Goal: Check status: Check status

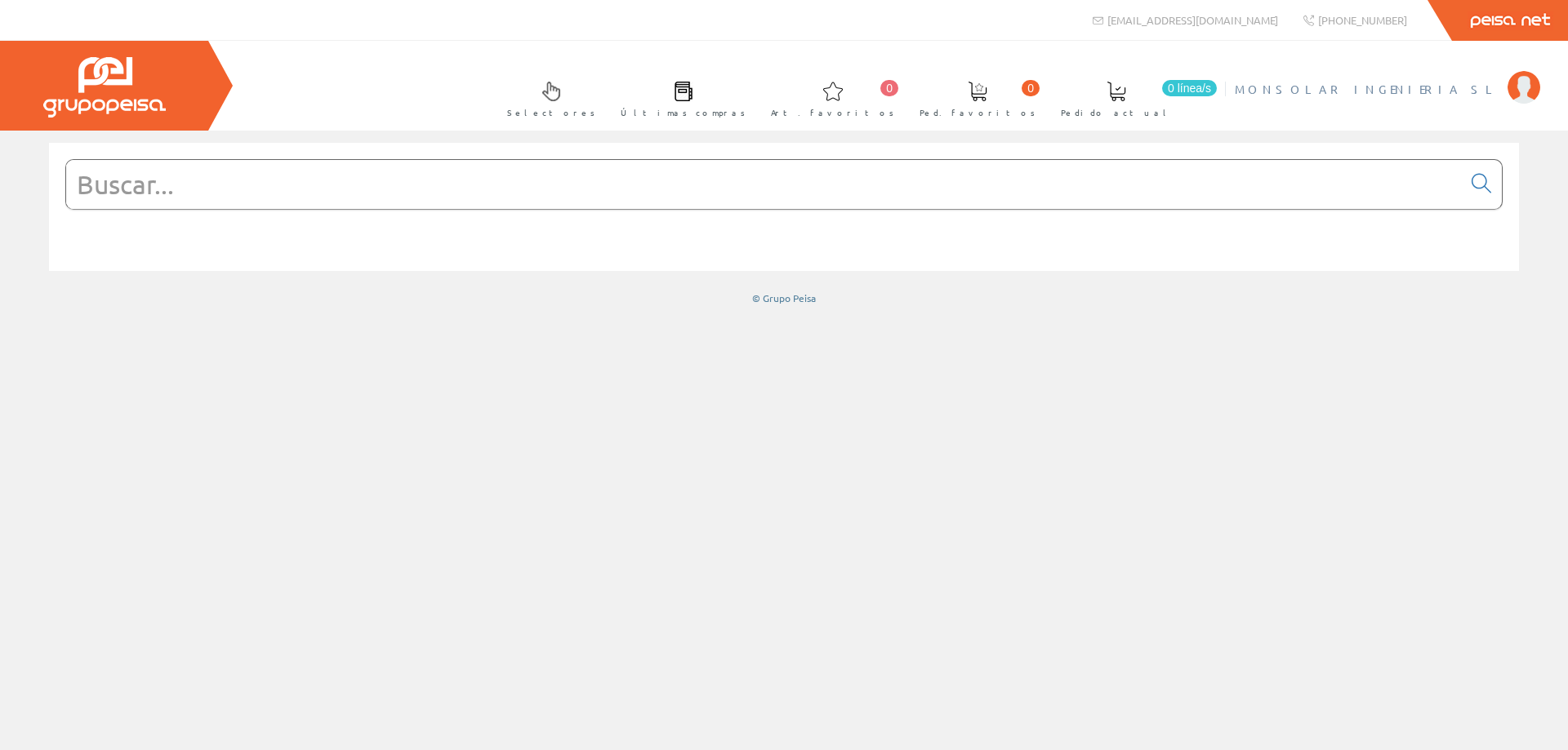
click at [1422, 94] on span "MONSOLAR INGENIERIA SL" at bounding box center [1367, 88] width 265 height 16
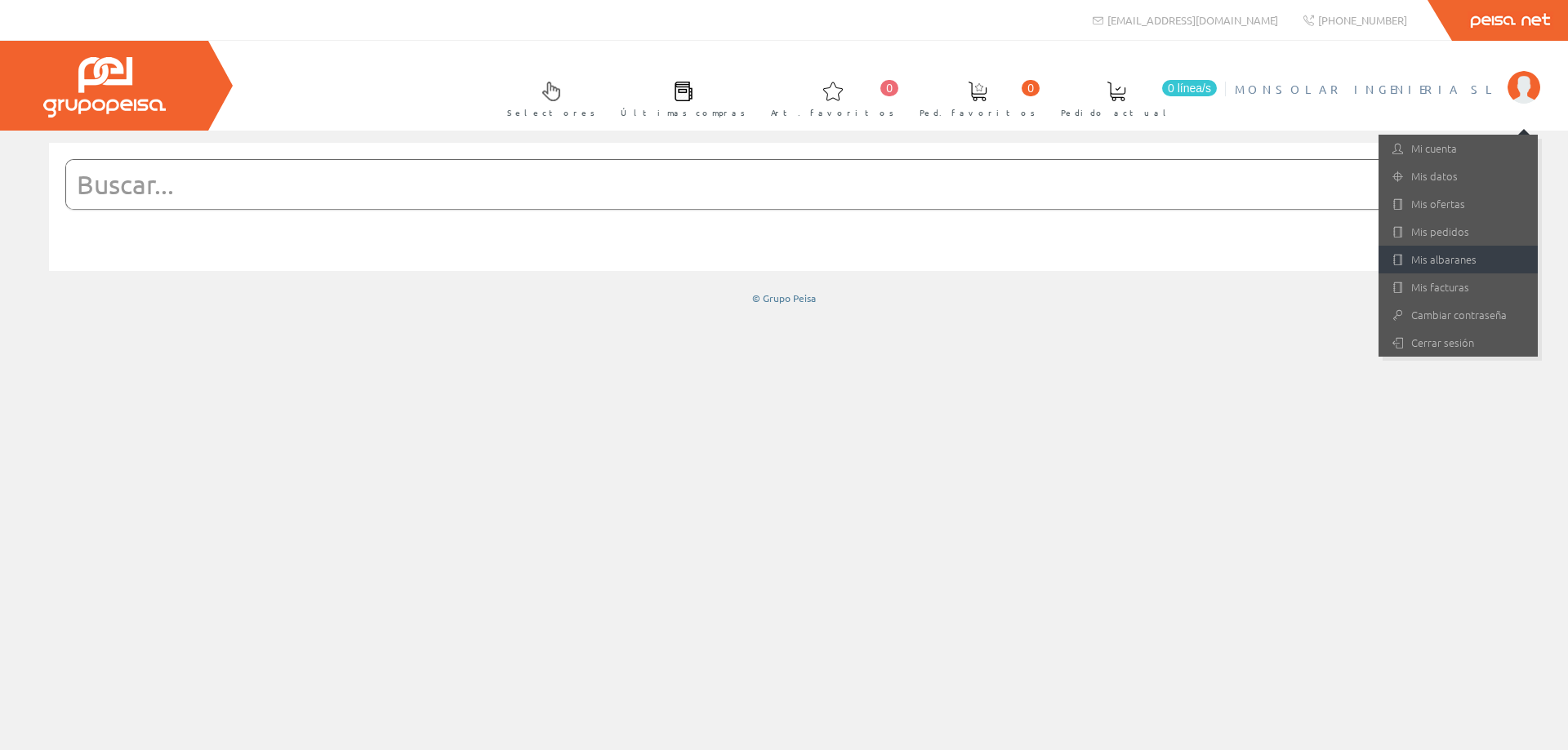
click at [1465, 257] on link "Mis albaranes" at bounding box center [1458, 259] width 159 height 28
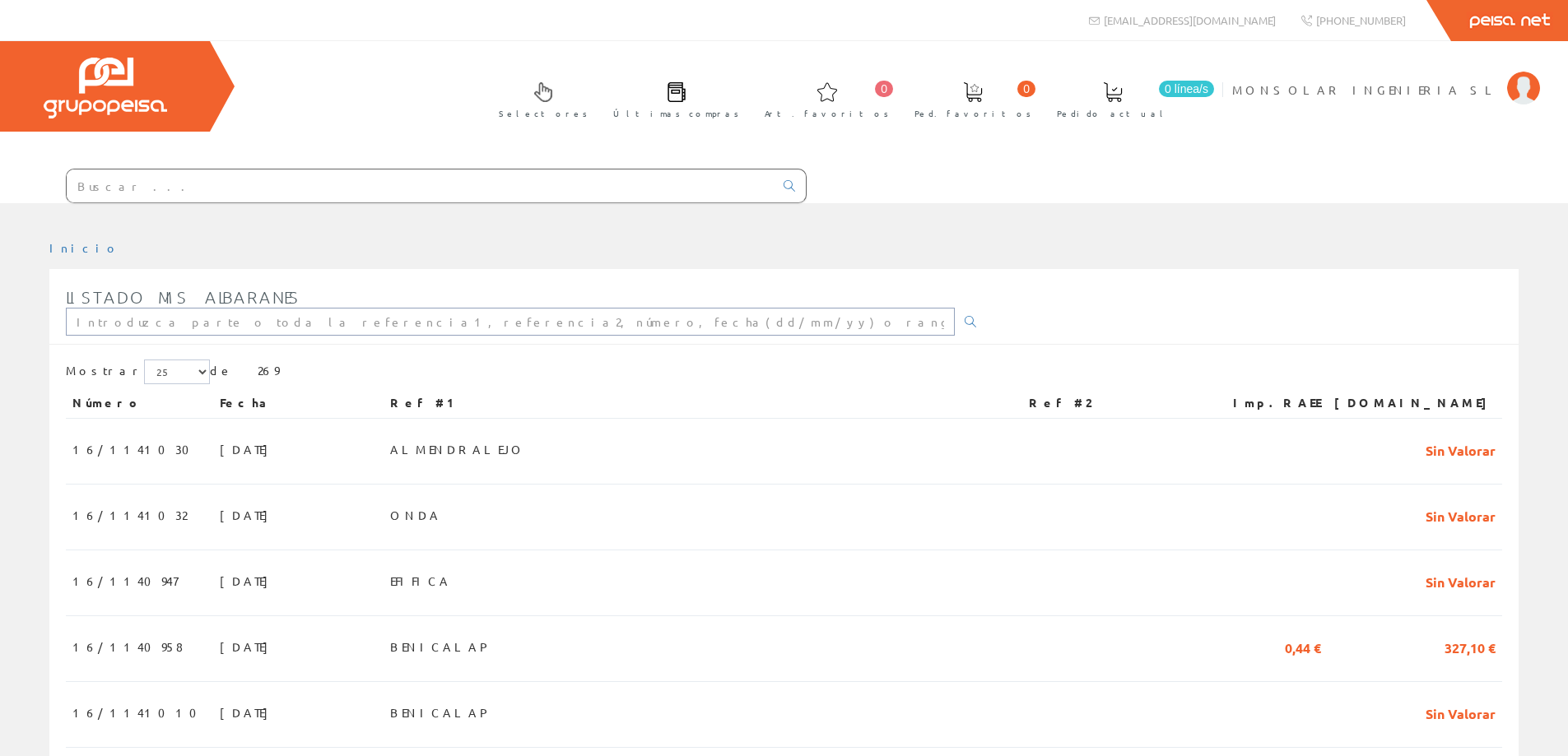
click at [275, 318] on input "text" at bounding box center [510, 322] width 889 height 28
type input "BENICALAP"
click at [964, 321] on icon at bounding box center [970, 322] width 12 height 12
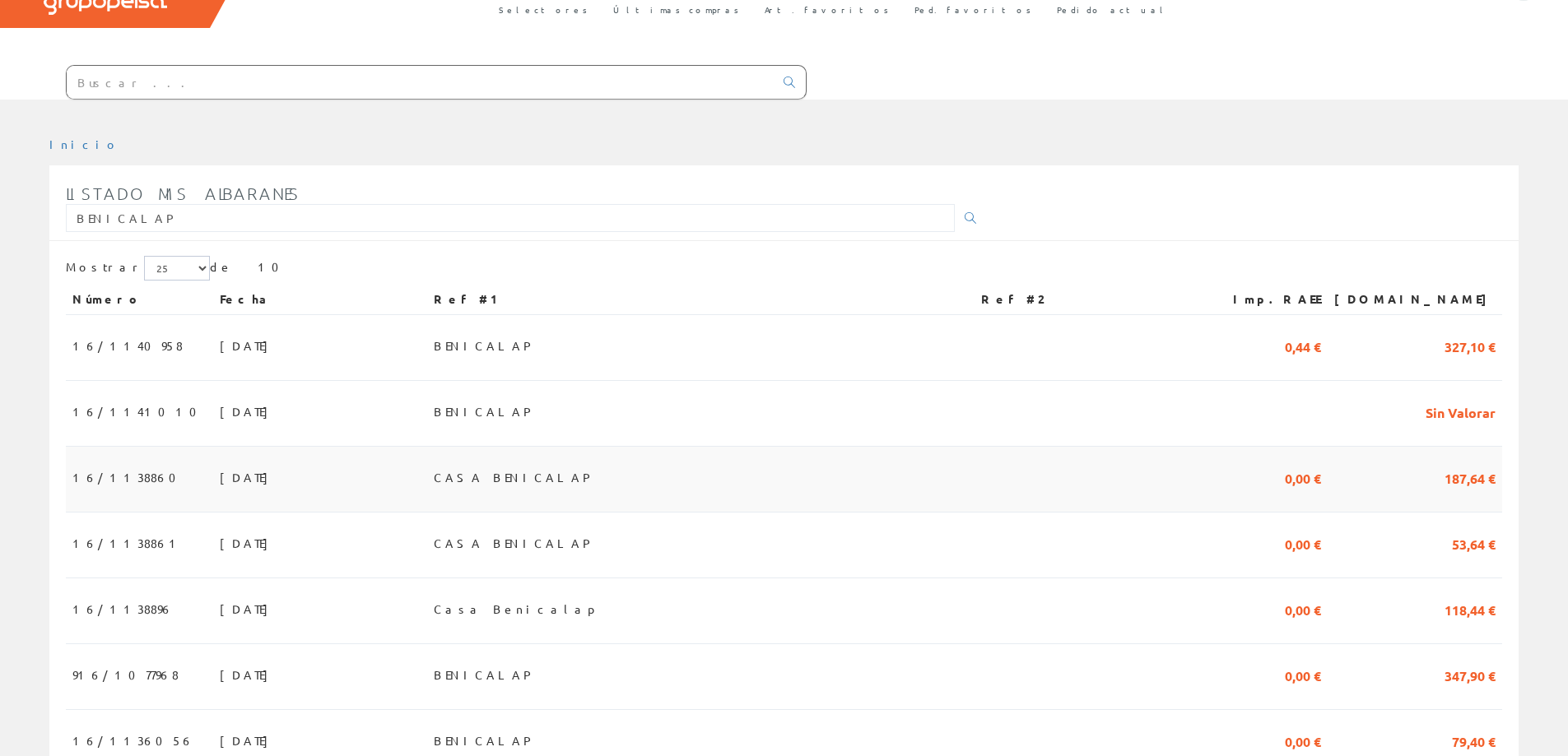
scroll to position [247, 0]
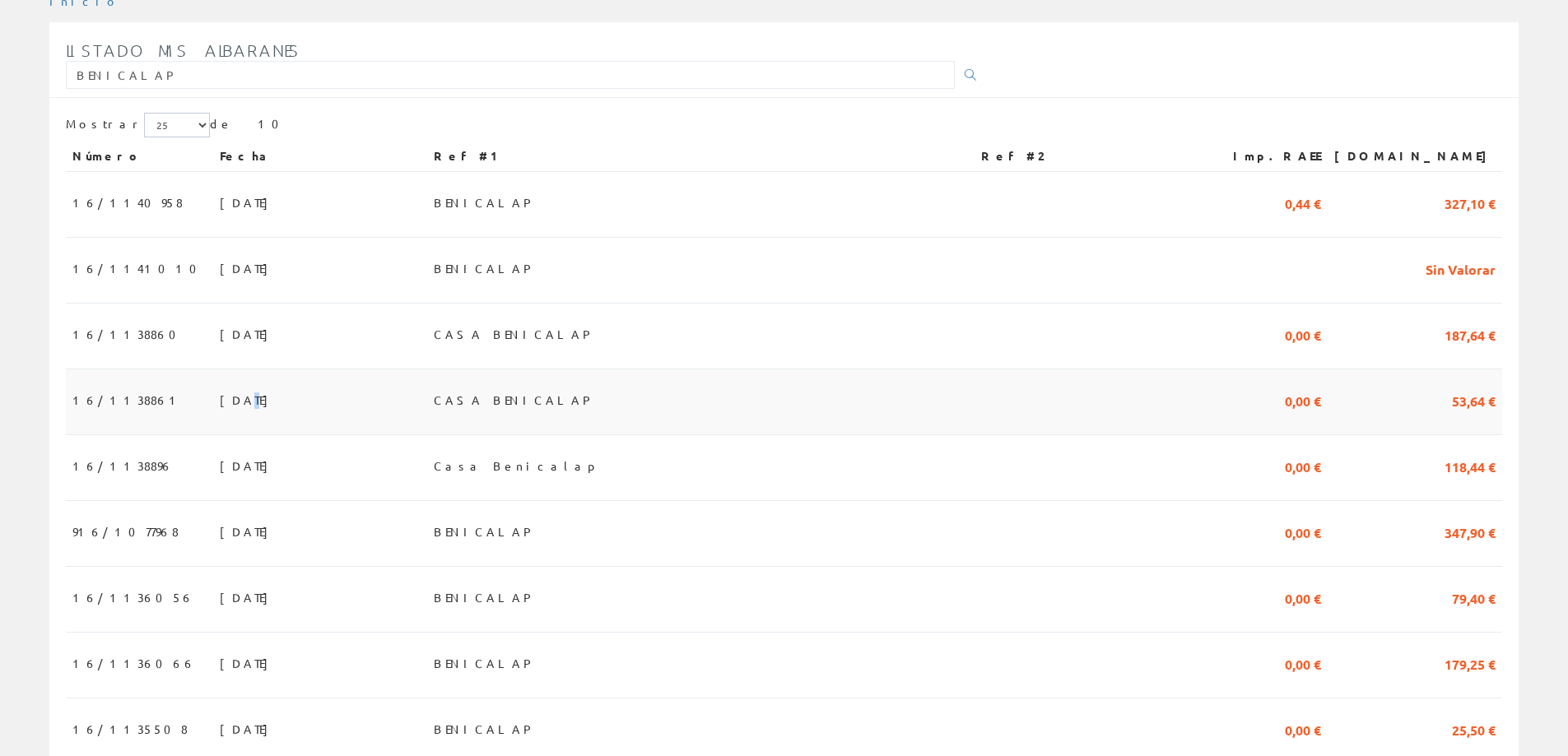
click at [220, 408] on span "19/06/2025" at bounding box center [248, 399] width 57 height 28
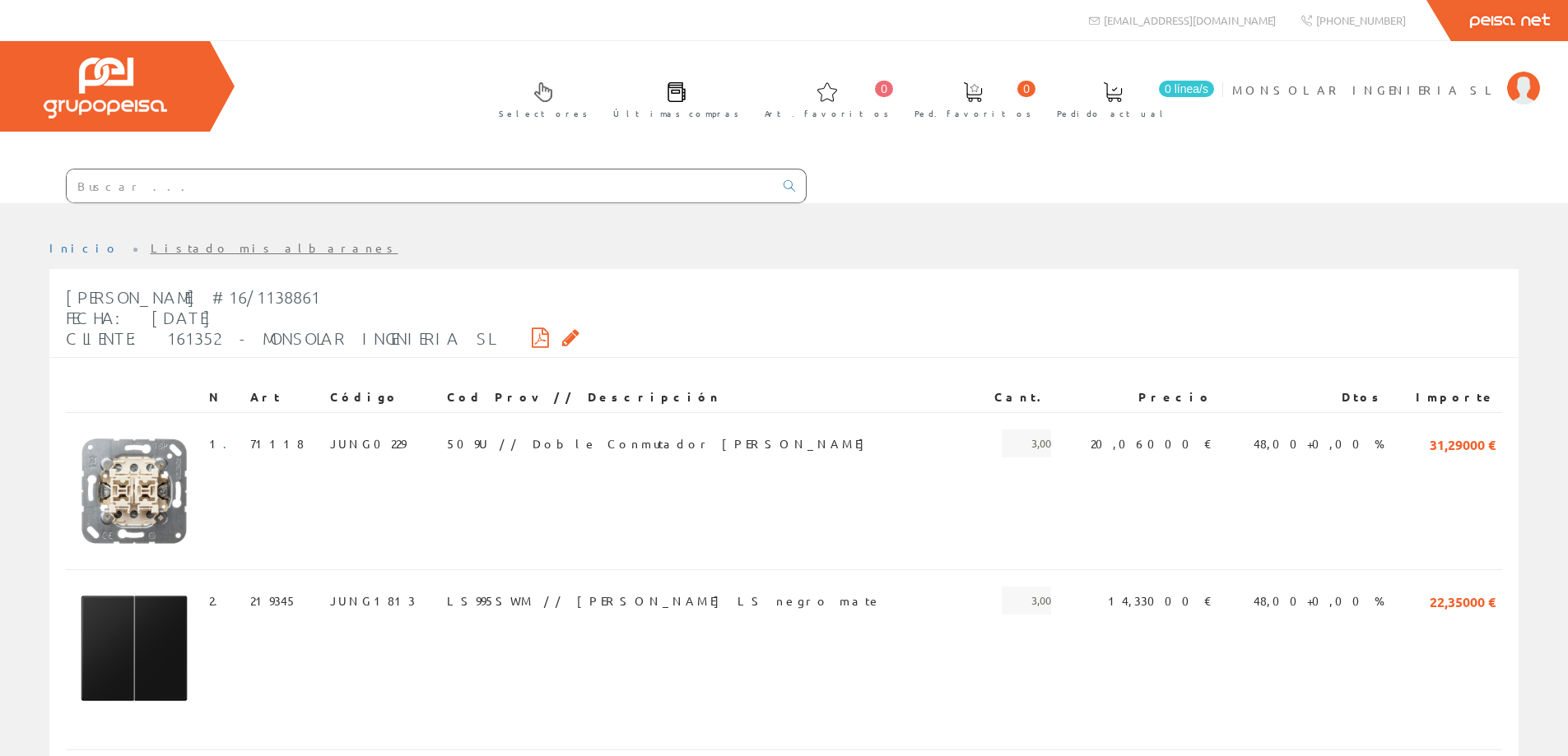
click at [532, 343] on icon at bounding box center [540, 337] width 17 height 12
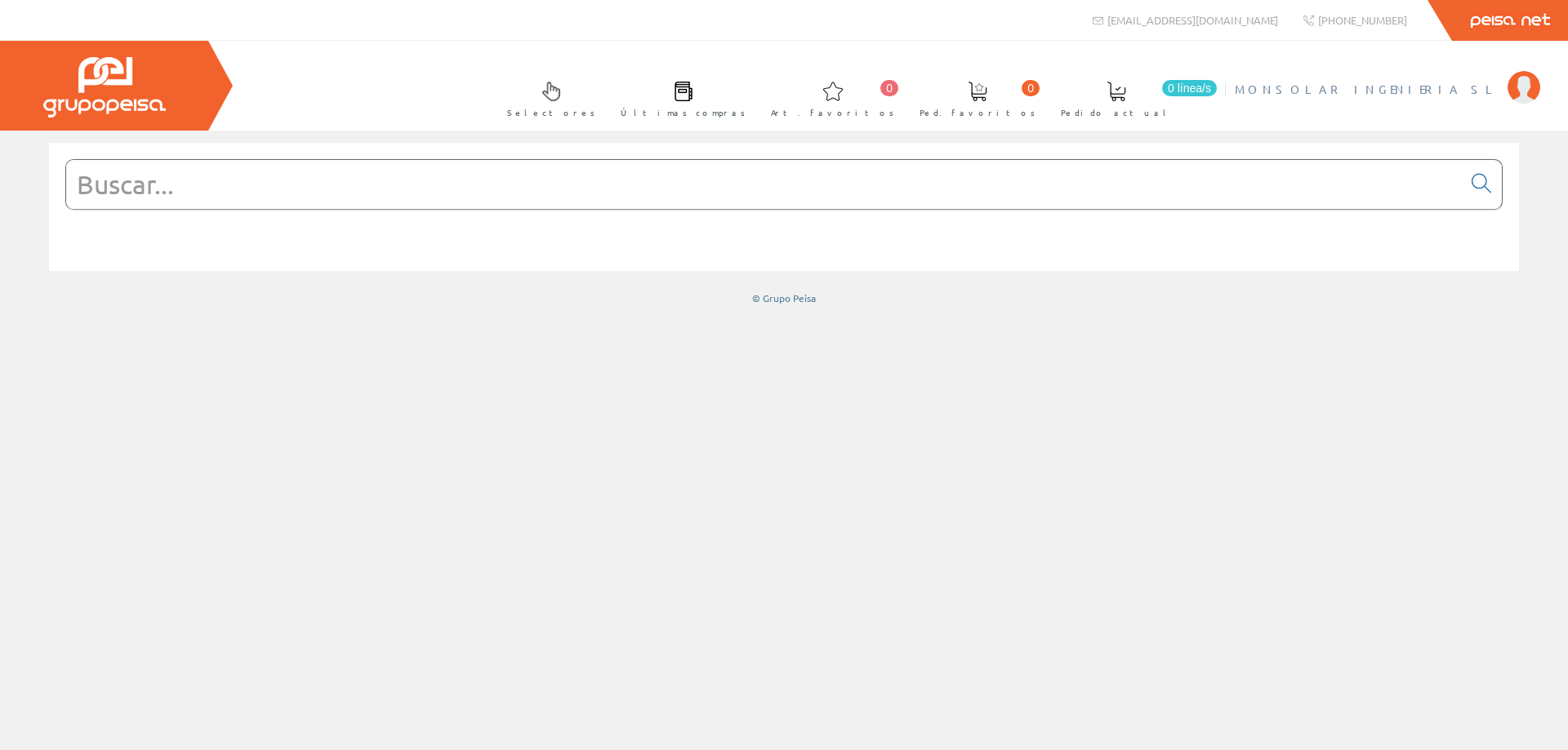
click at [1373, 96] on span "MONSOLAR INGENIERIA SL" at bounding box center [1367, 88] width 265 height 16
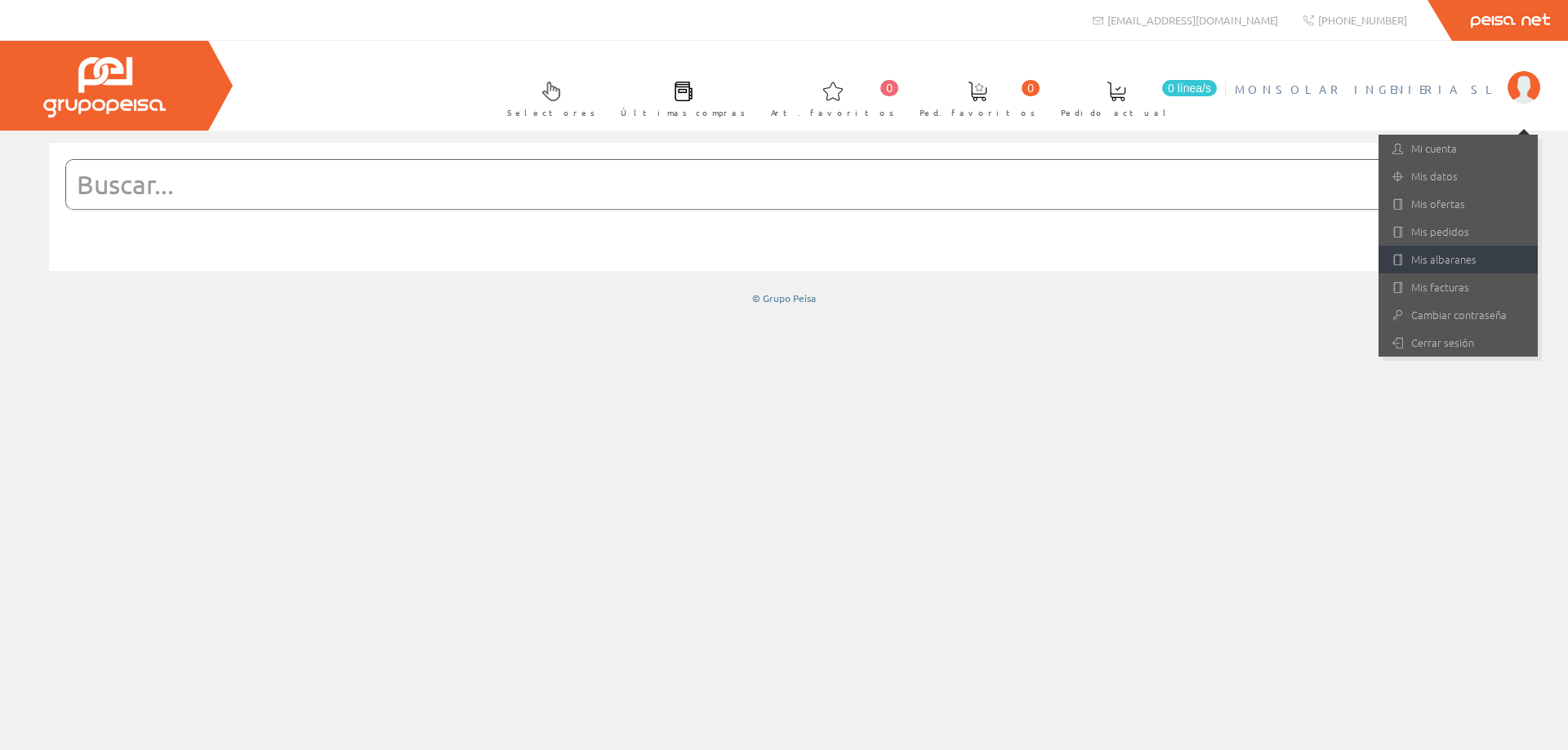
click at [1429, 261] on link "Mis albaranes" at bounding box center [1458, 259] width 159 height 28
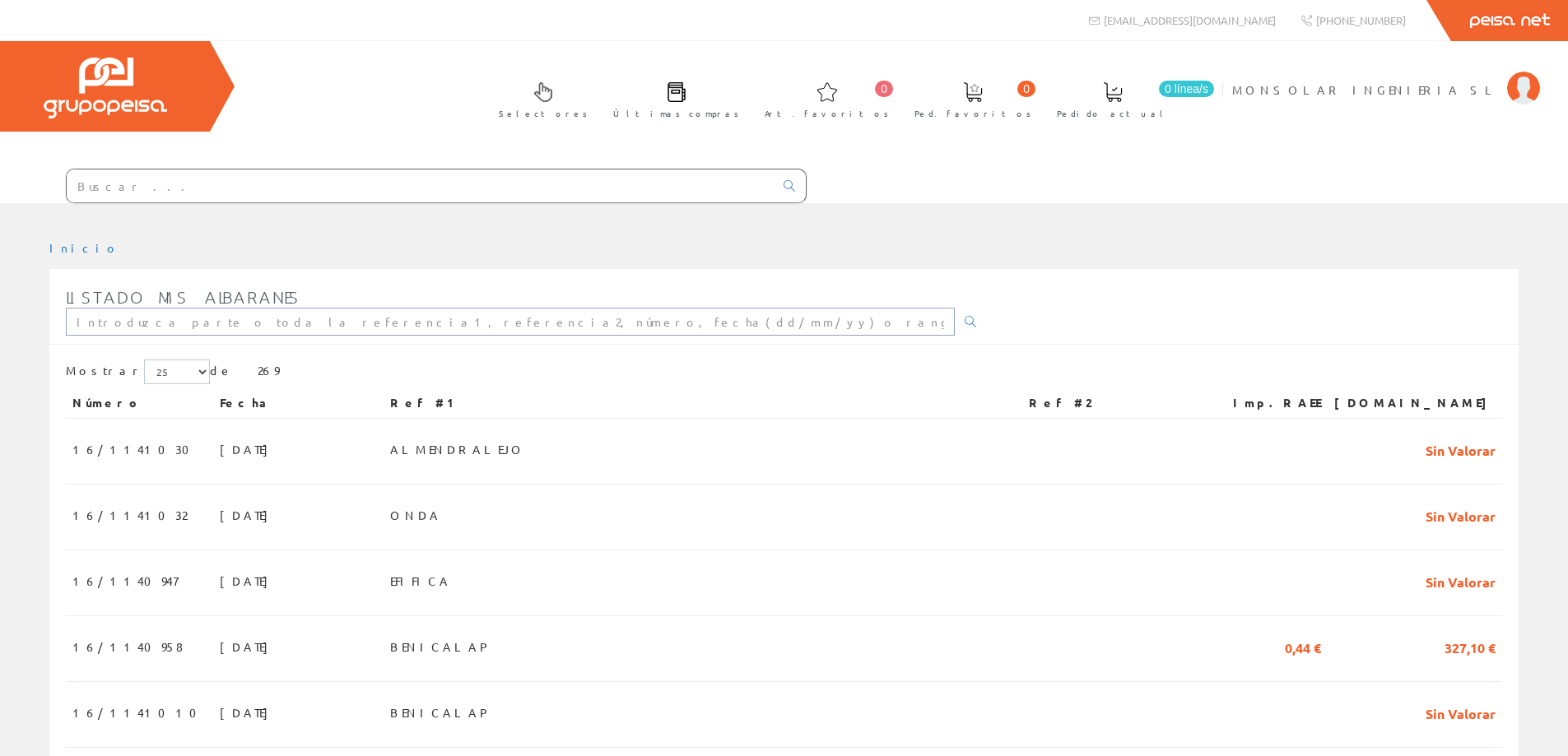
click at [273, 323] on input "text" at bounding box center [510, 322] width 889 height 28
type input "benicalap"
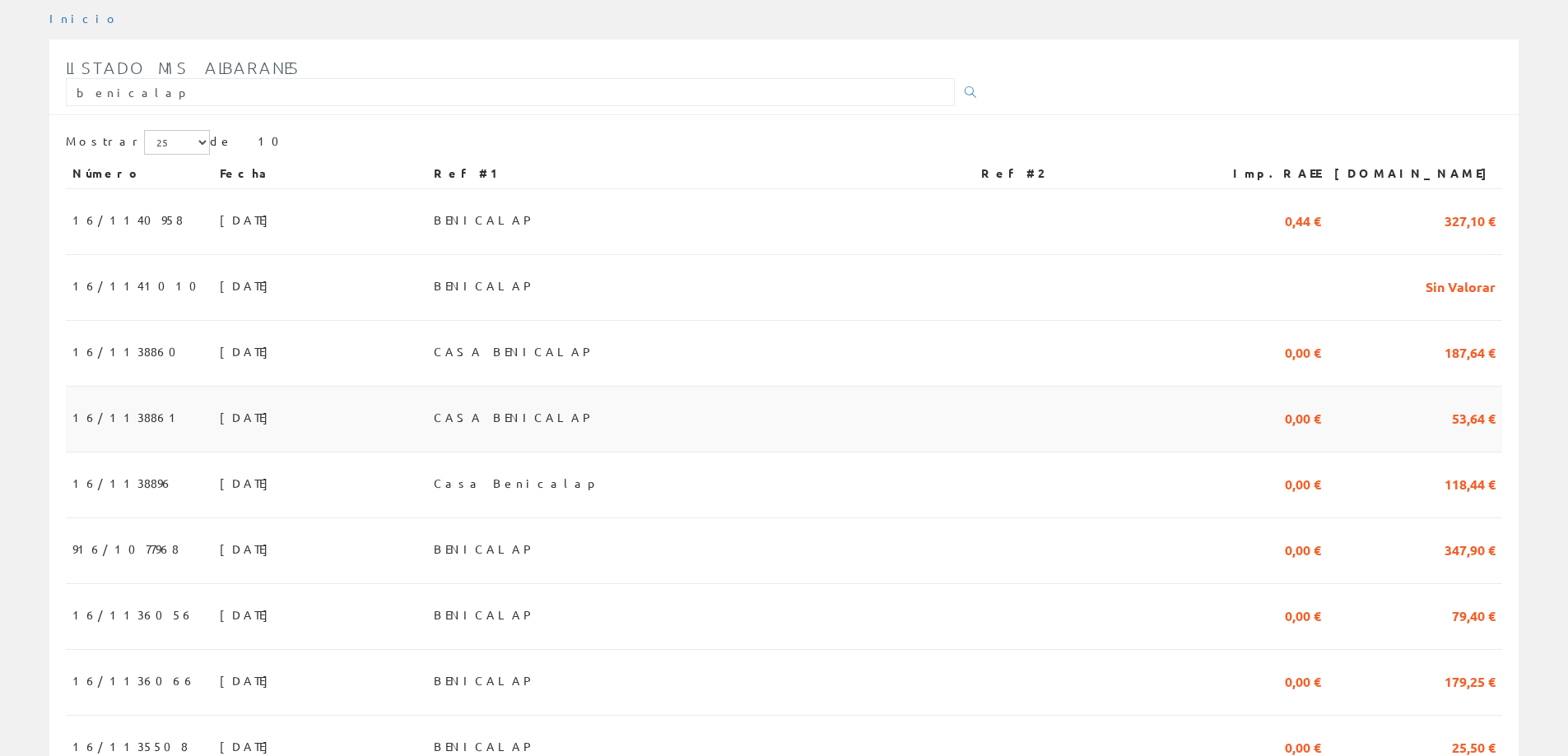
scroll to position [247, 0]
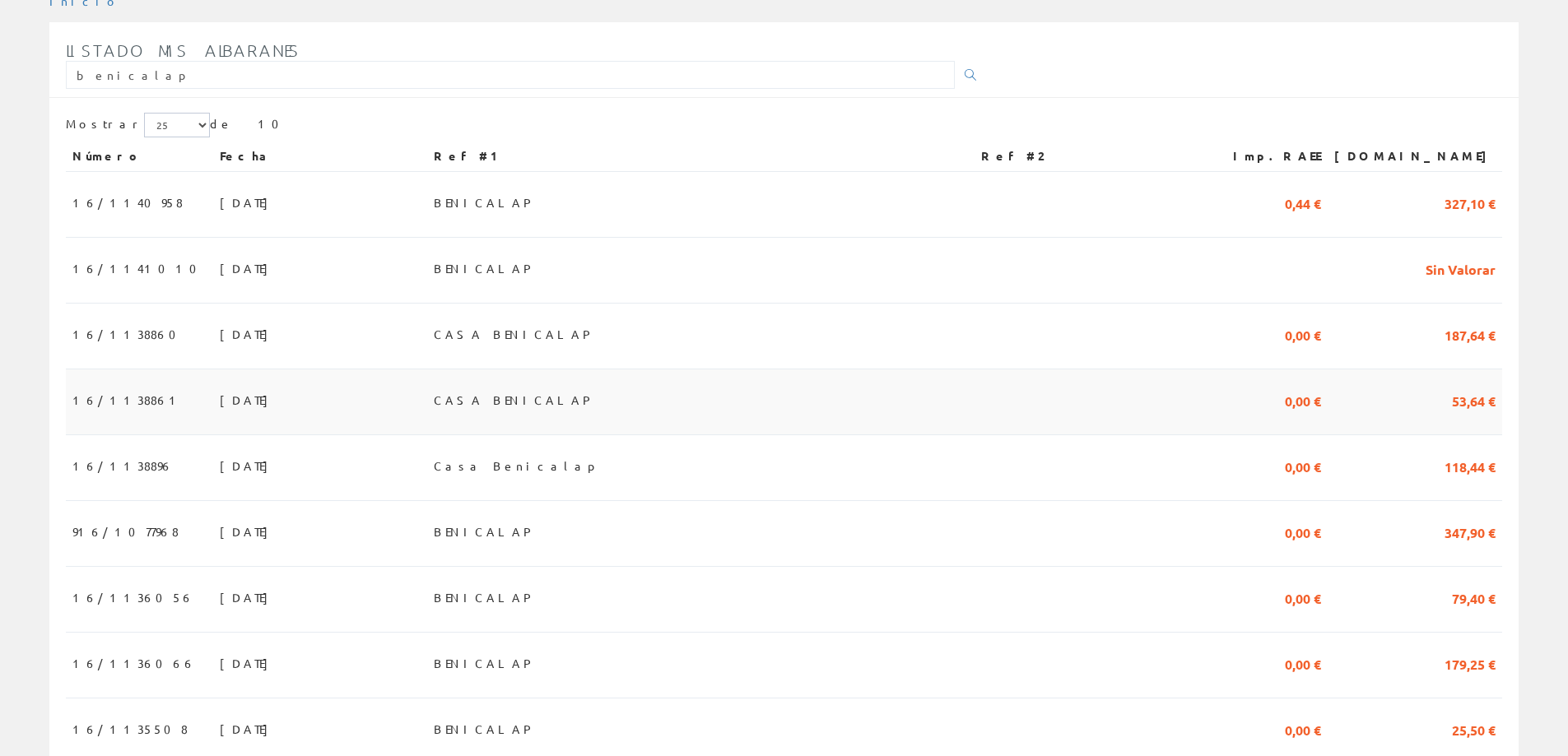
click at [220, 397] on span "[DATE]" at bounding box center [248, 399] width 57 height 28
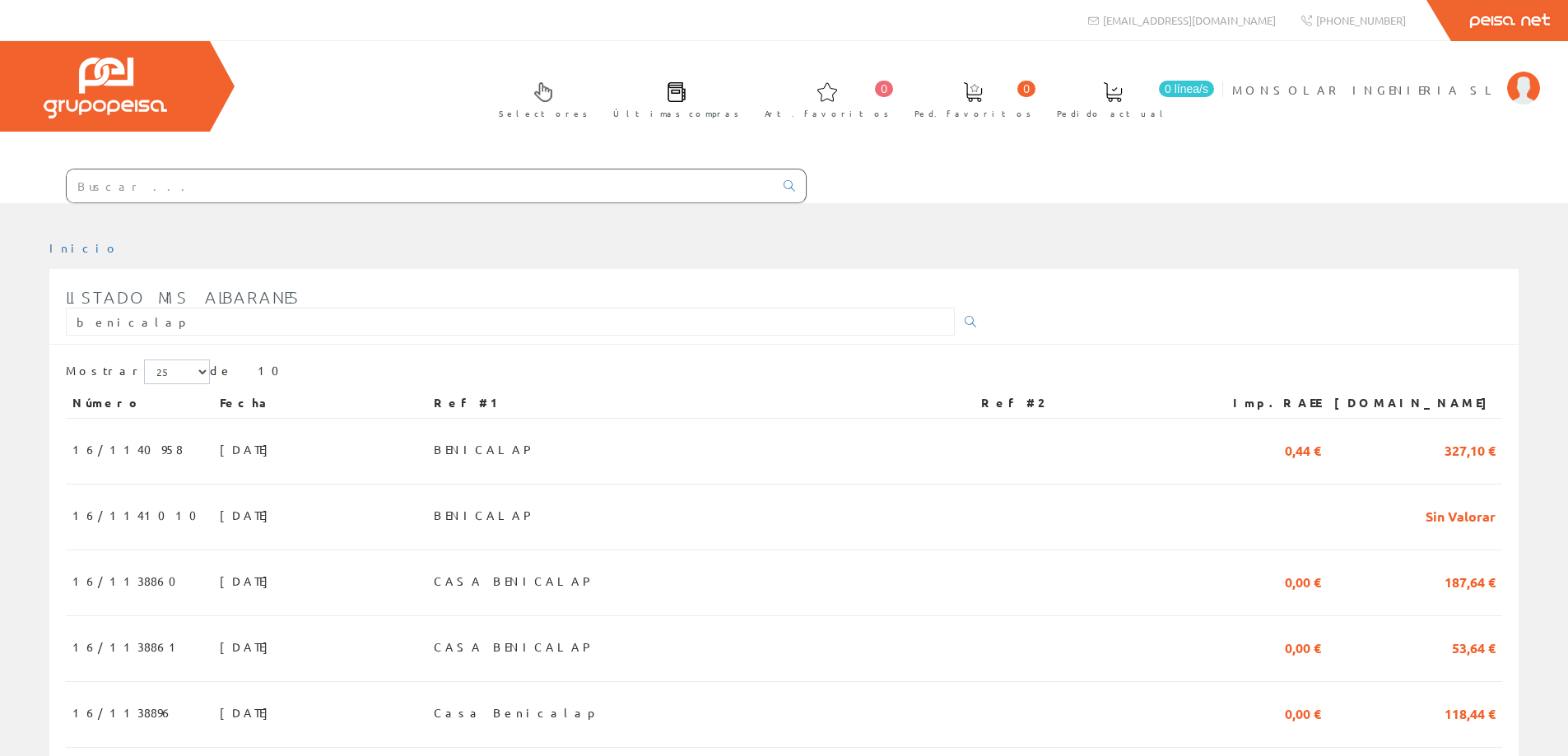
scroll to position [247, 0]
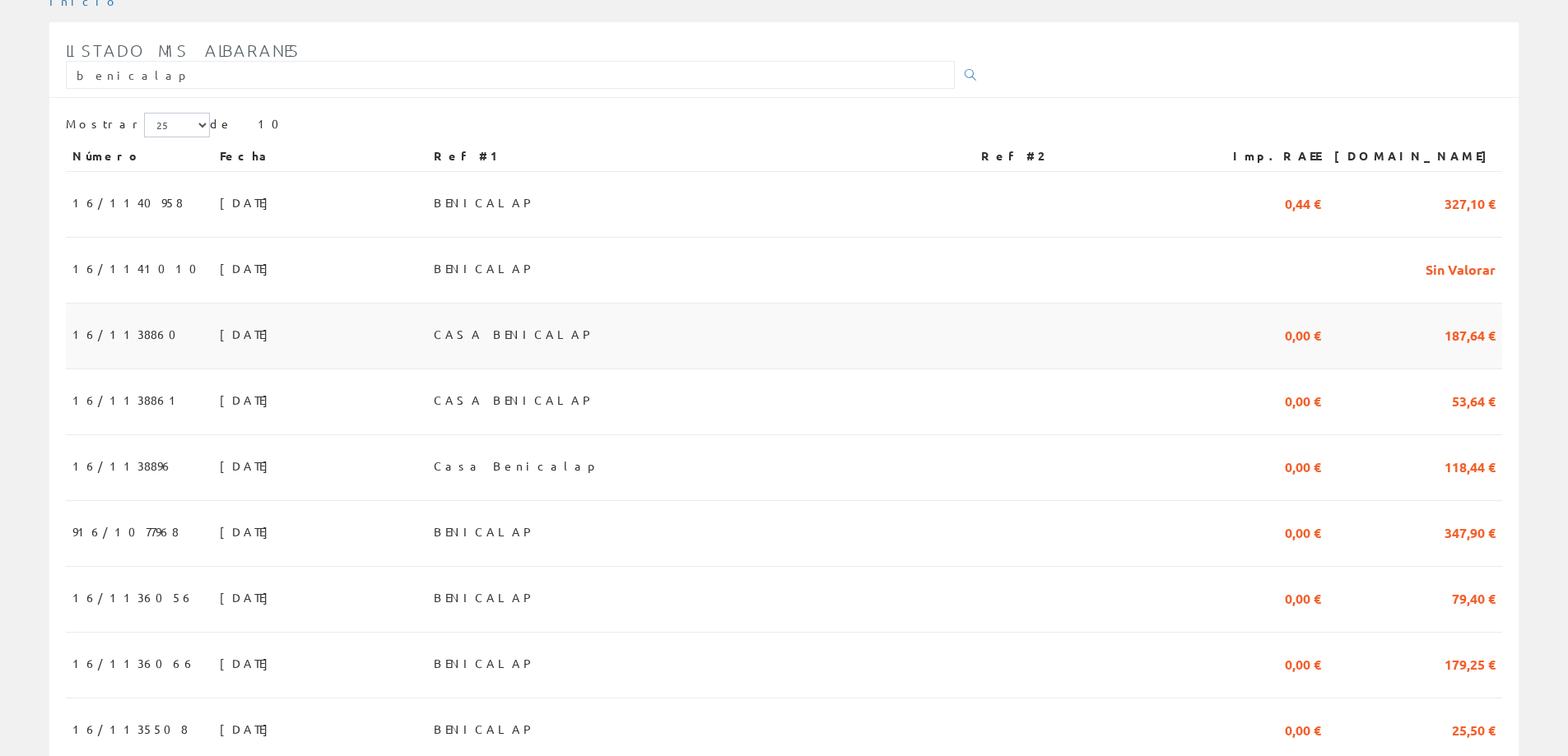
click at [220, 342] on span "[DATE]" at bounding box center [248, 333] width 57 height 28
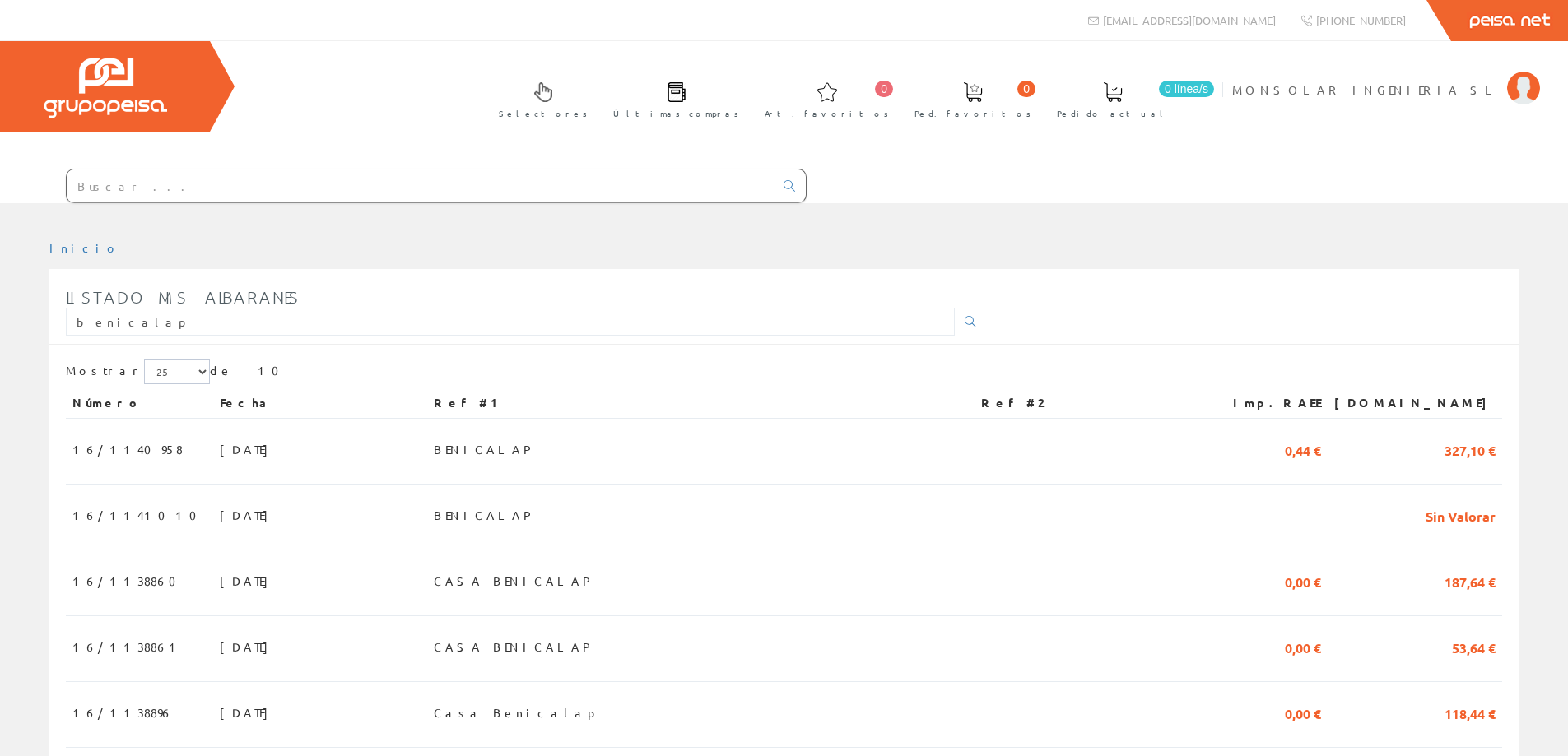
scroll to position [247, 0]
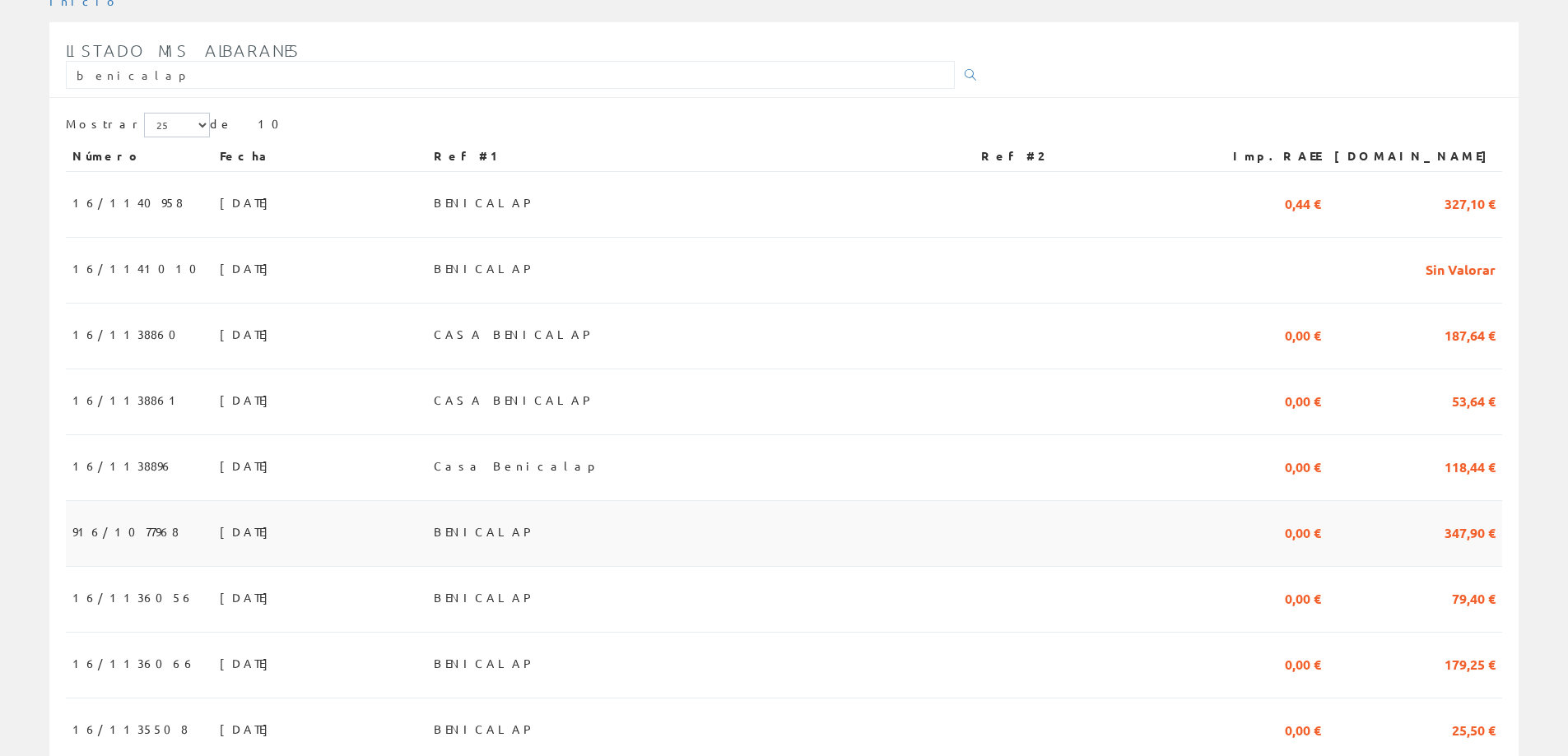
click at [220, 535] on span "31/03/2025" at bounding box center [248, 532] width 57 height 28
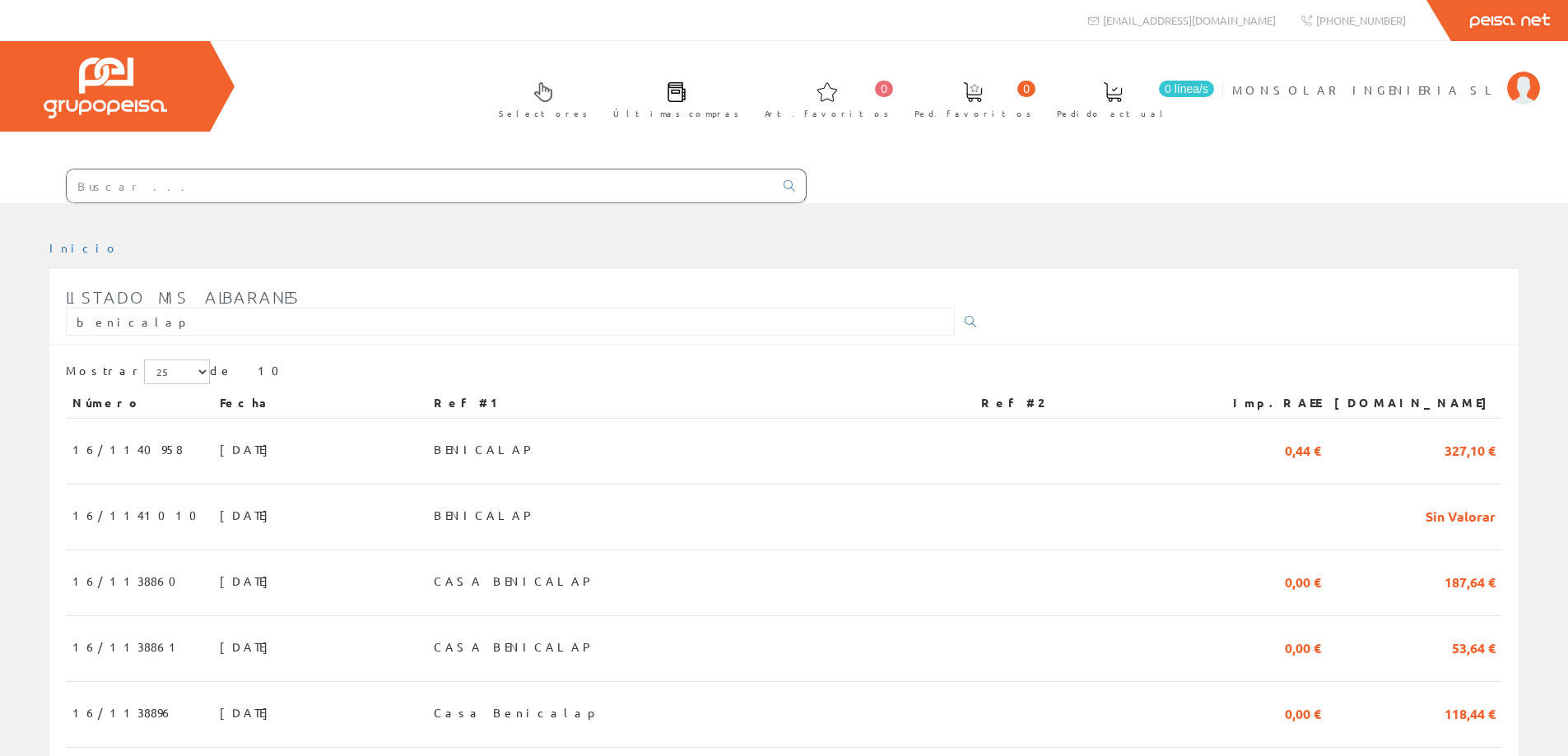
scroll to position [247, 0]
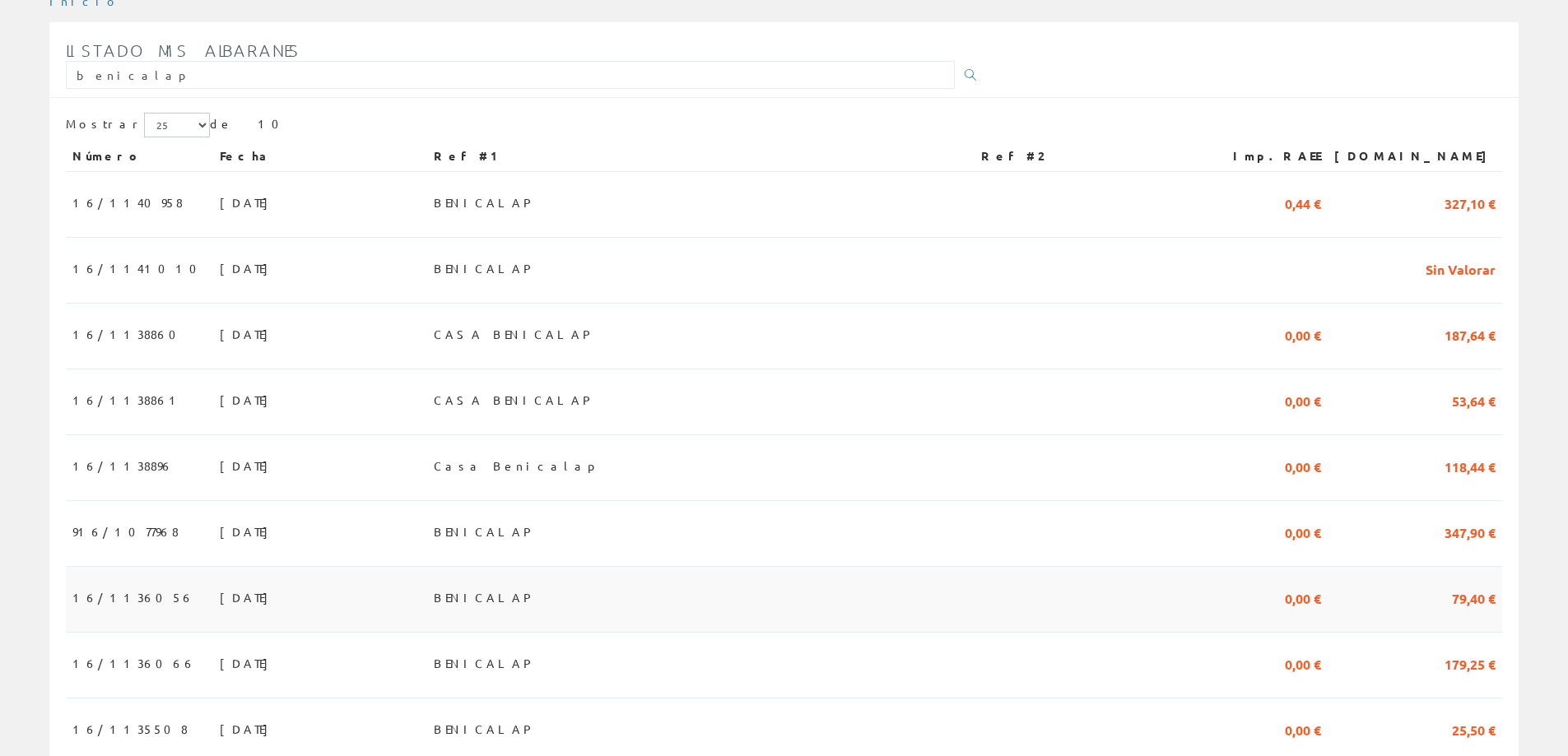
click at [220, 597] on span "[DATE]" at bounding box center [248, 597] width 57 height 28
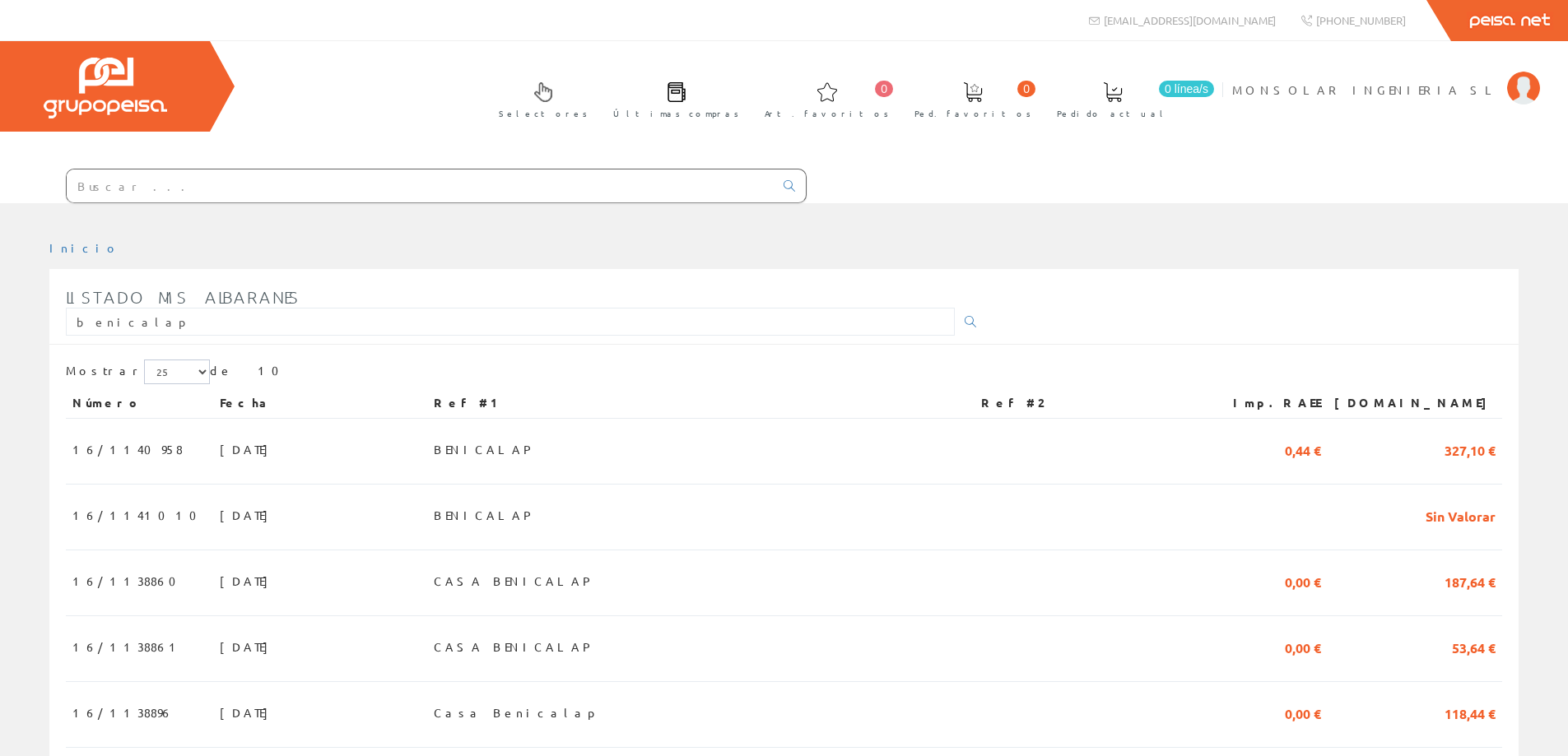
scroll to position [247, 0]
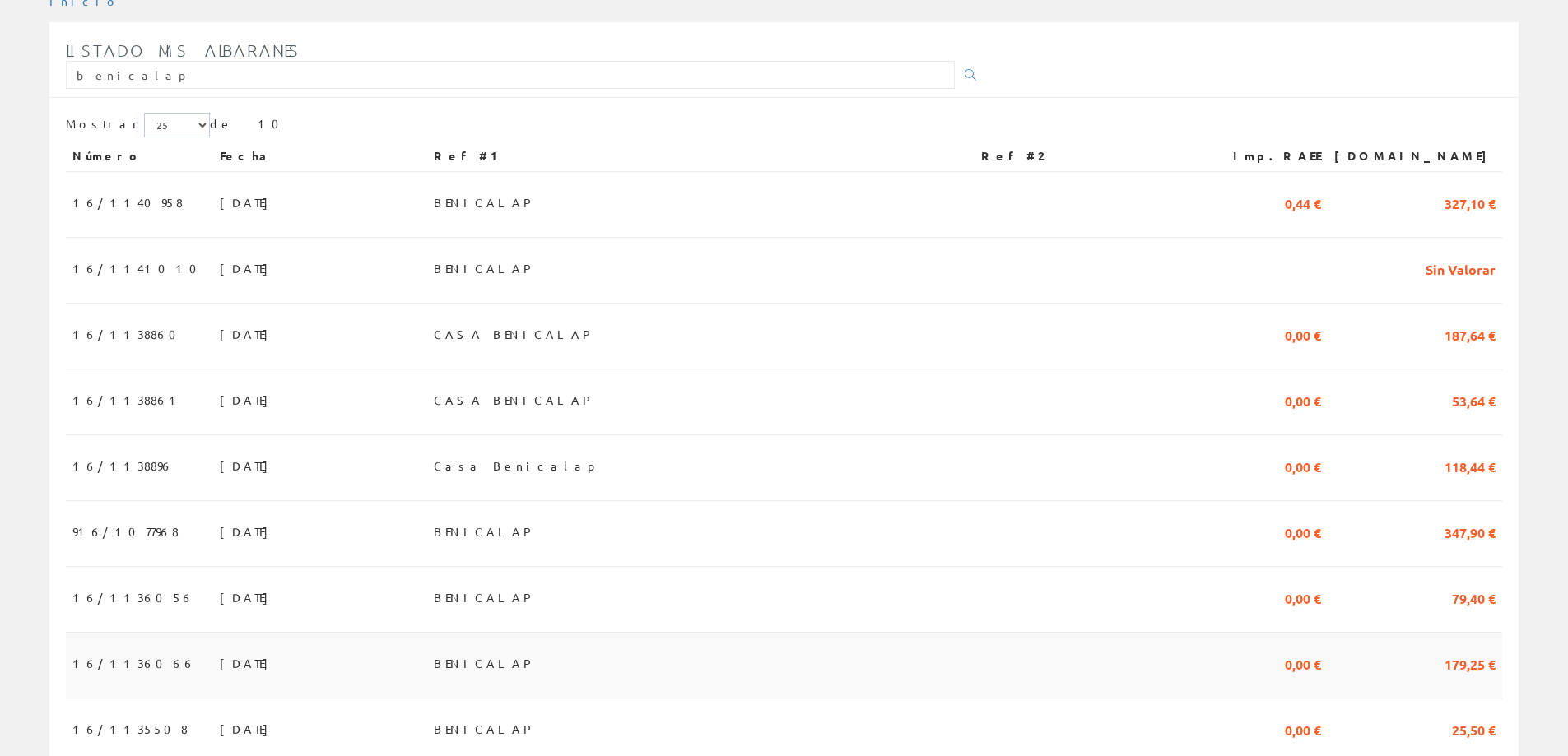
click at [220, 674] on span "28/03/2025" at bounding box center [248, 663] width 57 height 28
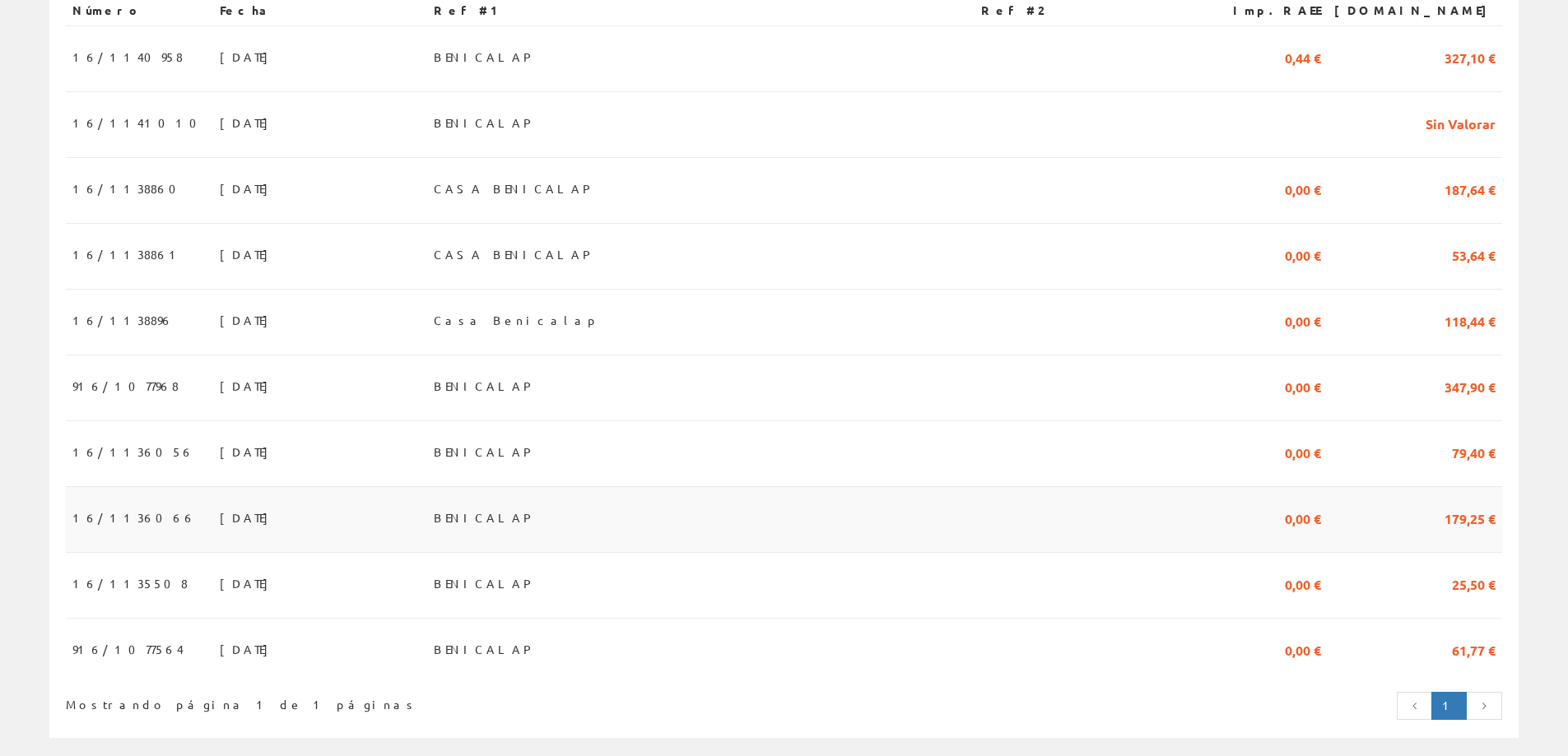
scroll to position [412, 0]
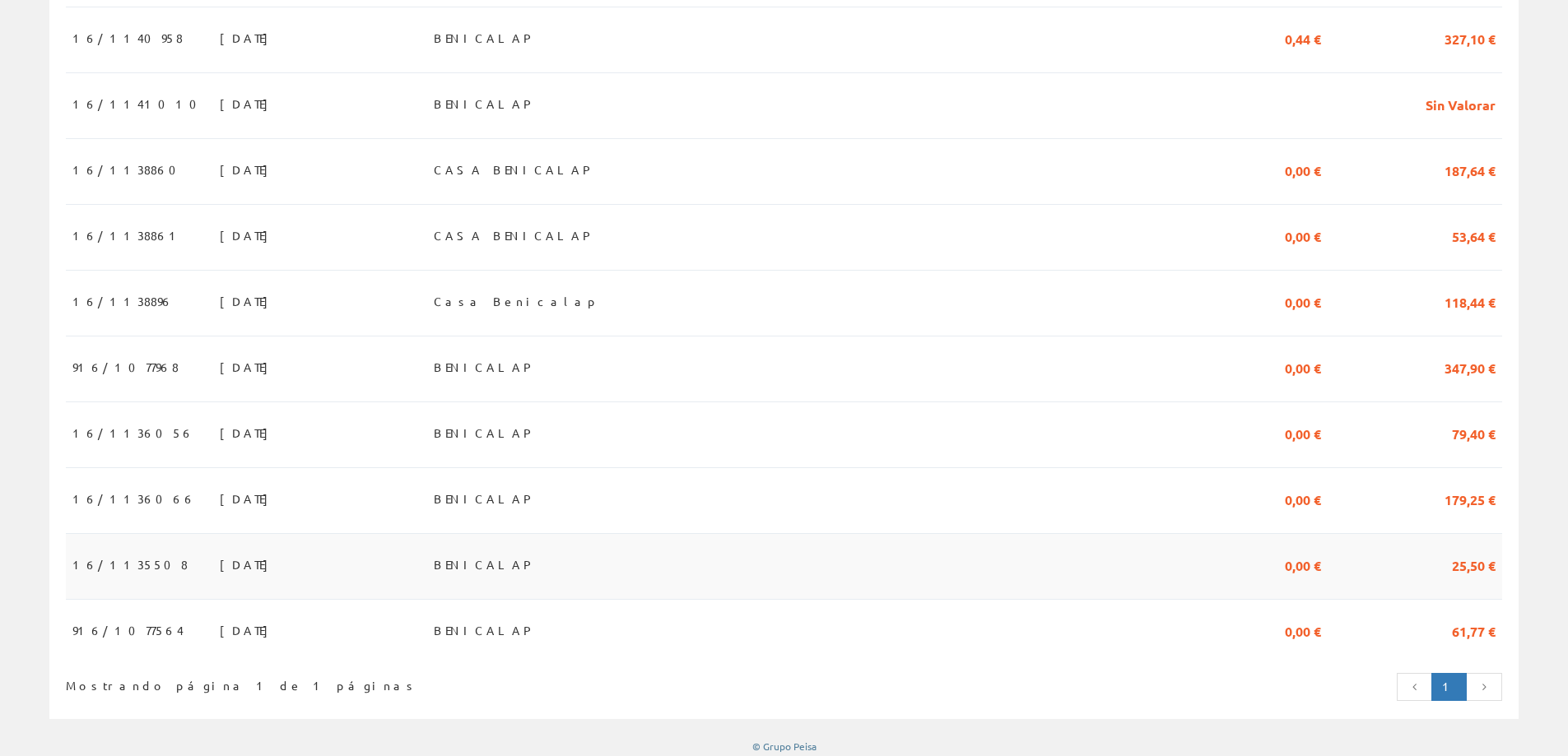
click at [220, 569] on span "[DATE]" at bounding box center [248, 564] width 57 height 28
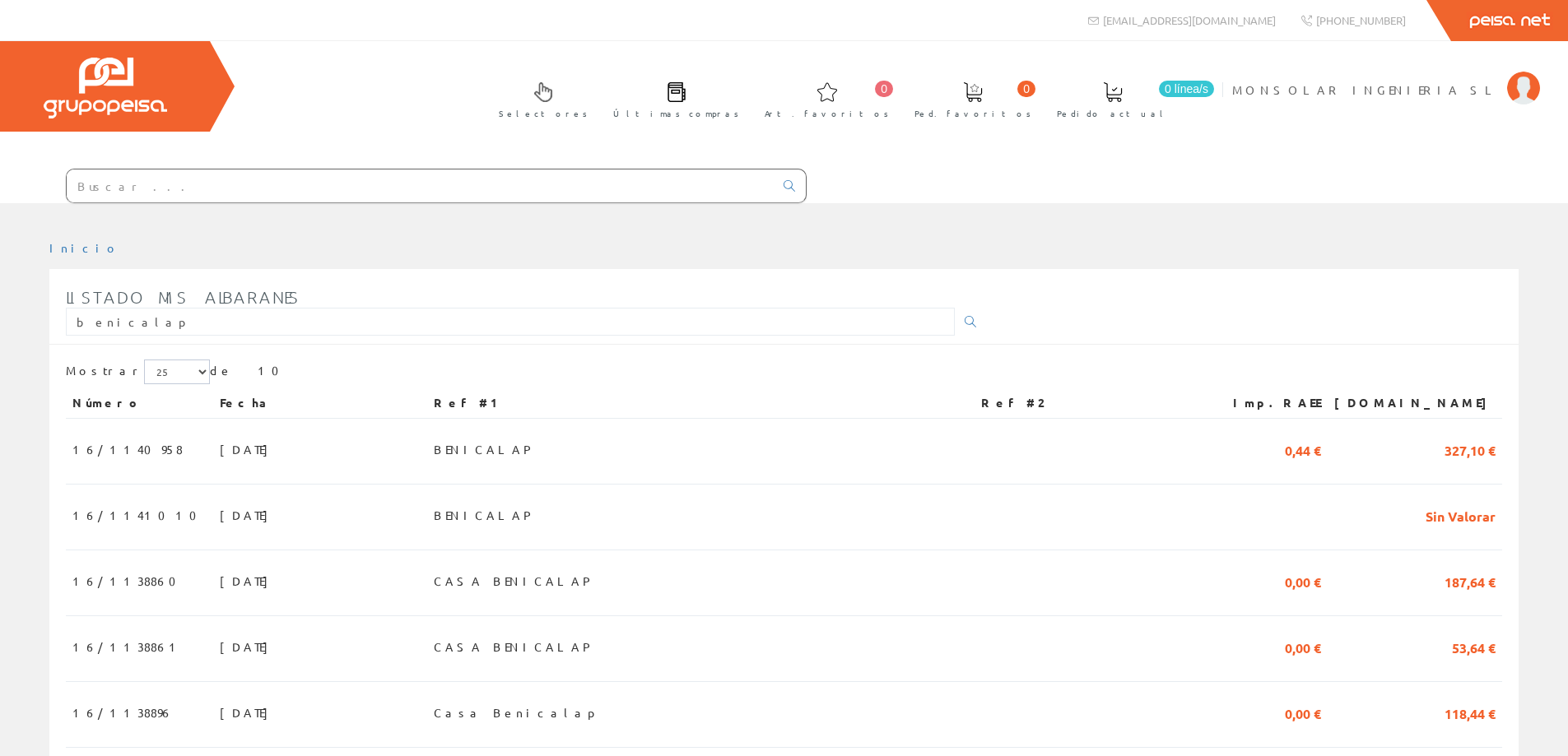
scroll to position [412, 0]
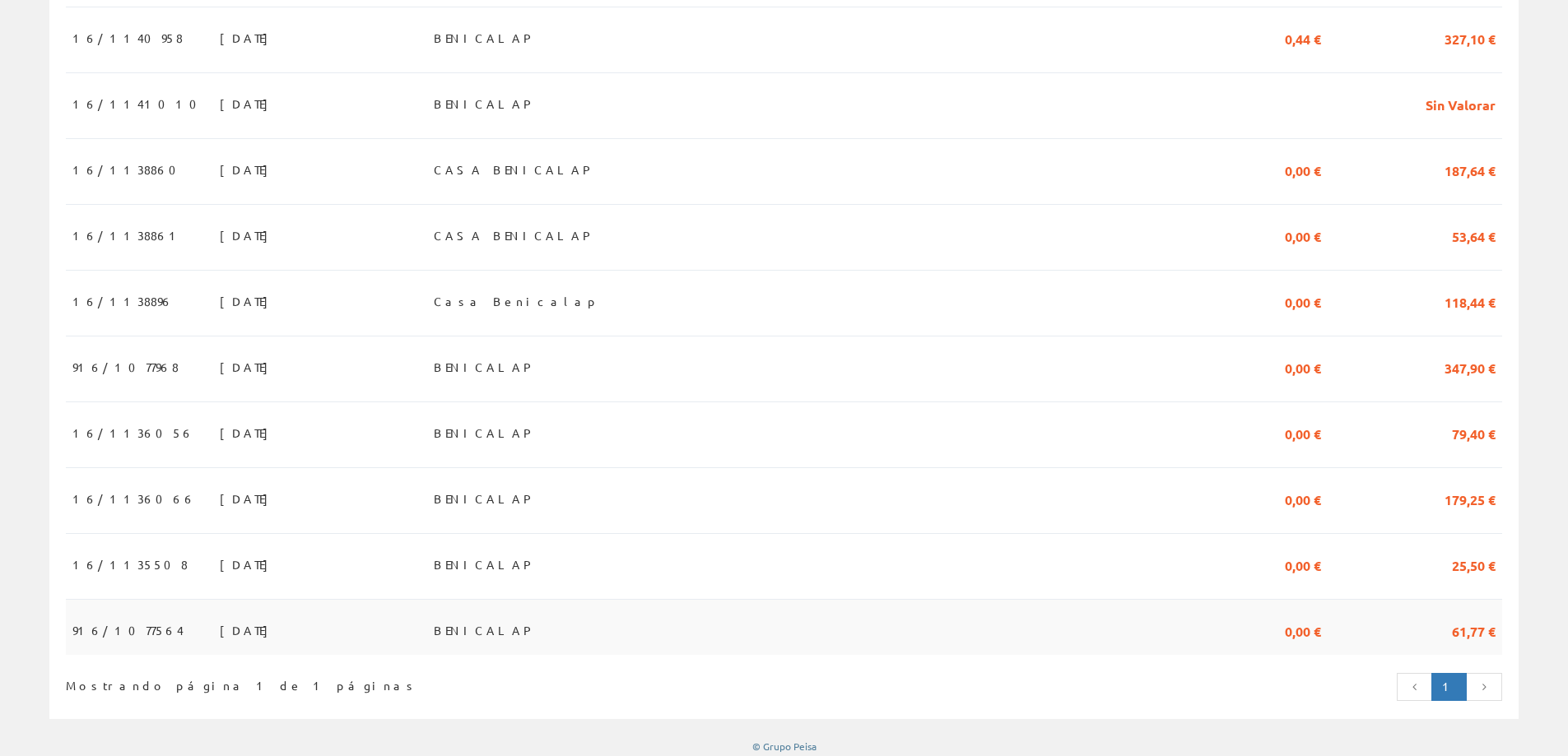
click at [220, 638] on span "[DATE]" at bounding box center [248, 630] width 57 height 28
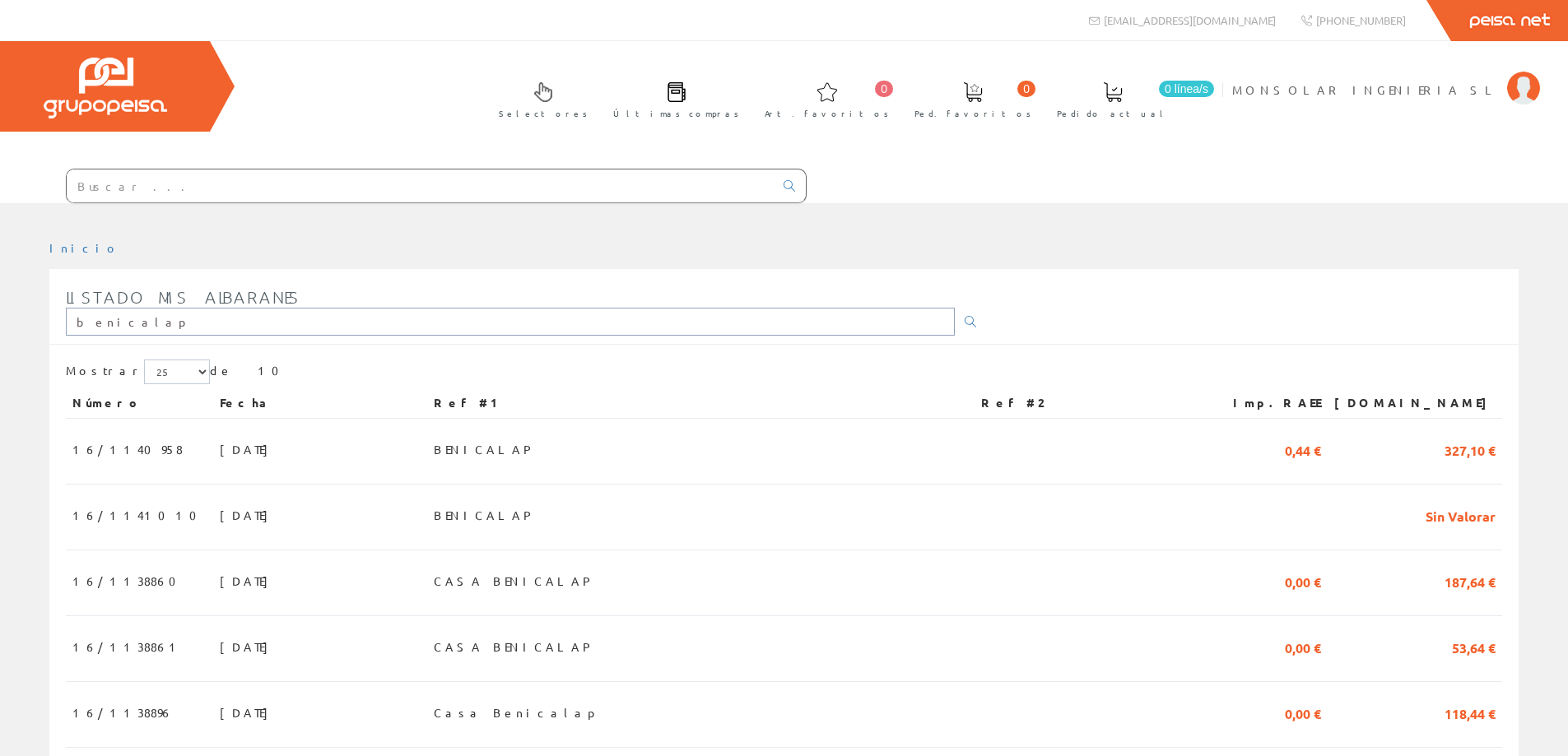
drag, startPoint x: 186, startPoint y: 327, endPoint x: 64, endPoint y: 321, distance: 122.1
click at [64, 321] on div "Listado mis albaranes benicalap" at bounding box center [784, 312] width 1469 height 66
type input "tardio"
click at [964, 321] on icon at bounding box center [970, 322] width 12 height 12
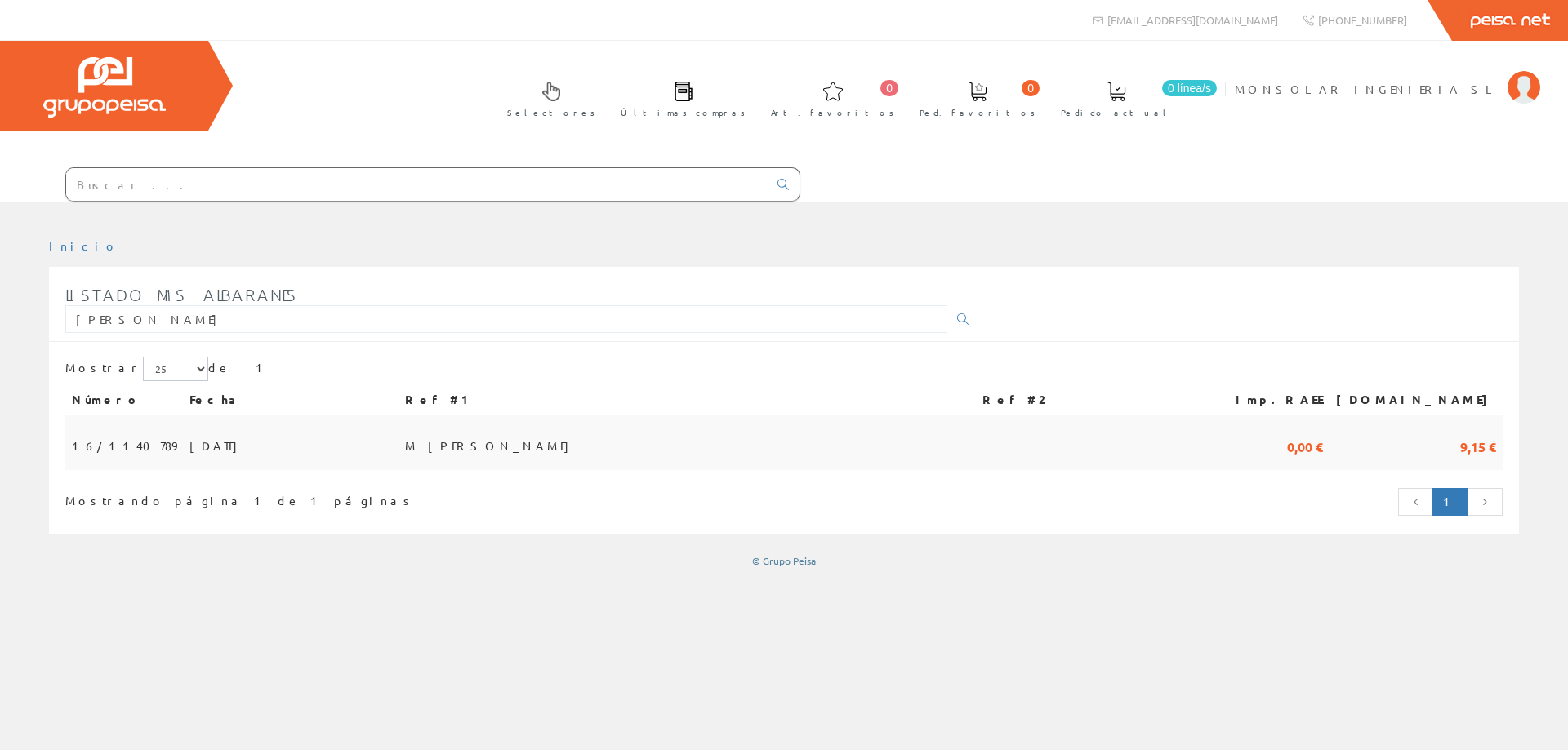
click at [190, 442] on span "[DATE]" at bounding box center [217, 445] width 56 height 28
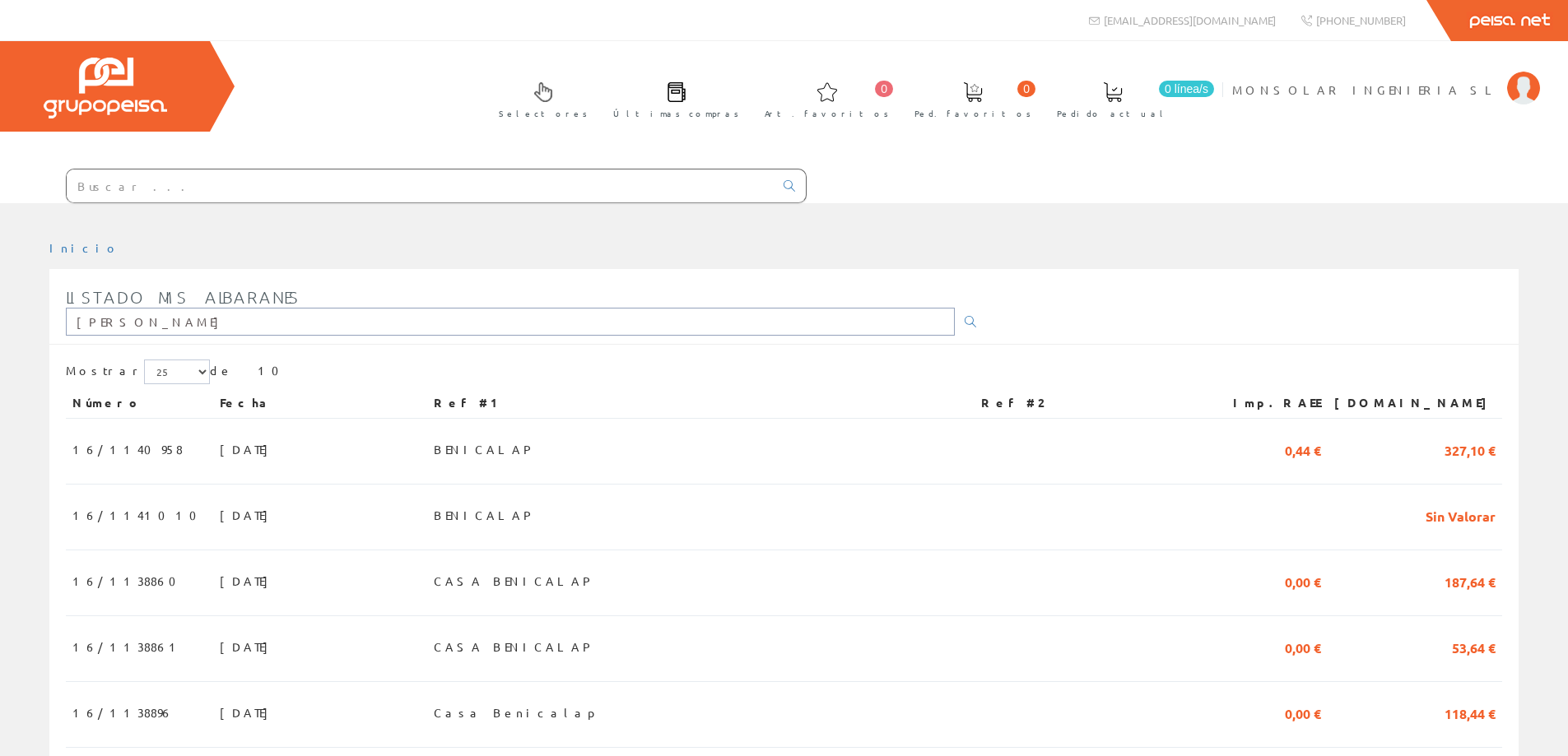
drag, startPoint x: 188, startPoint y: 318, endPoint x: 50, endPoint y: 317, distance: 138.0
click at [51, 318] on div "Listado mis albaranes tardio" at bounding box center [784, 312] width 1469 height 66
type input "[GEOGRAPHIC_DATA]"
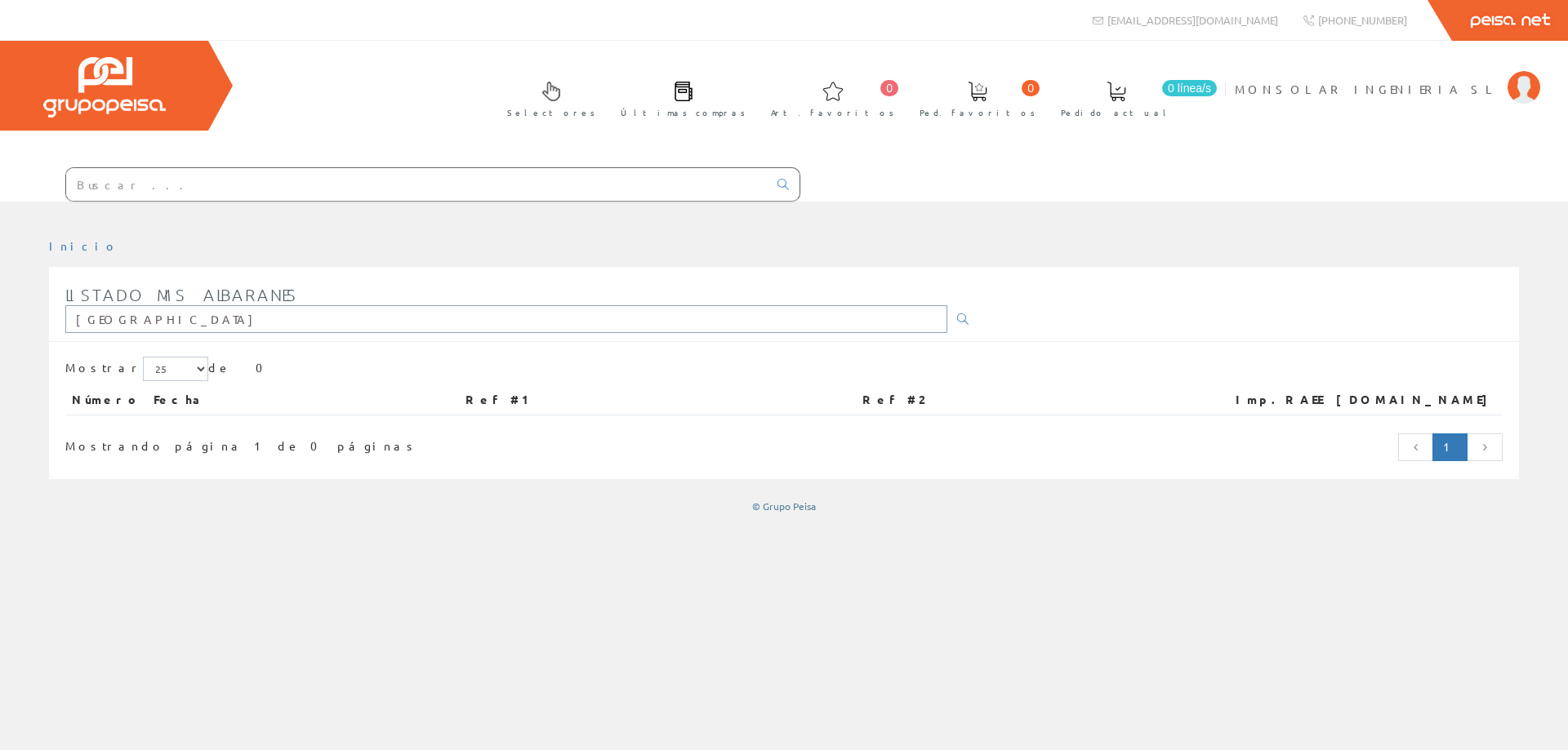
drag, startPoint x: 134, startPoint y: 321, endPoint x: 63, endPoint y: 320, distance: 71.0
click at [64, 321] on div "Listado mis albaranes valencia" at bounding box center [784, 309] width 1470 height 65
type input "mario"
